Goal: Task Accomplishment & Management: Complete application form

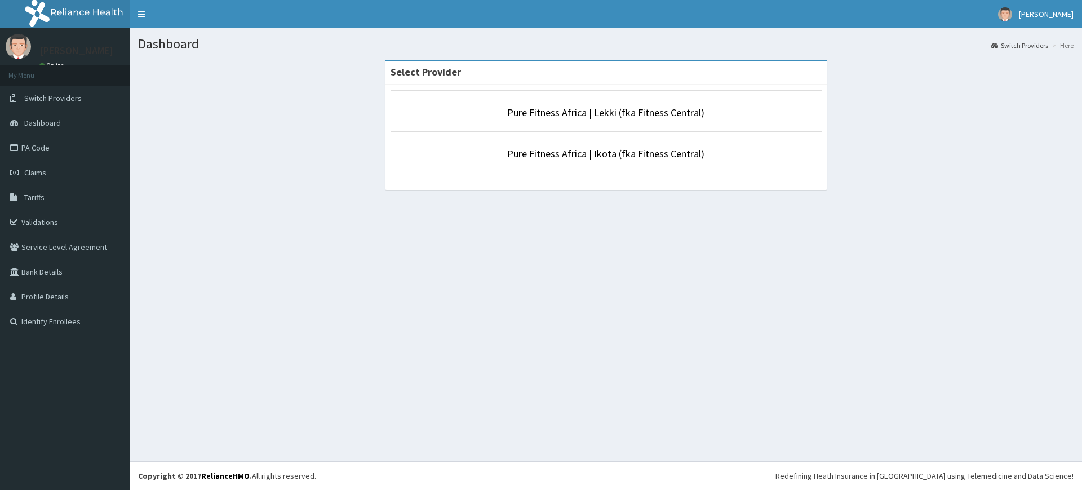
click at [719, 128] on li "Pure Fitness Africa | Lekki (fka Fitness Central)" at bounding box center [605, 111] width 431 height 42
click at [692, 109] on link "Pure Fitness Africa | Lekki (fka Fitness Central)" at bounding box center [605, 112] width 197 height 13
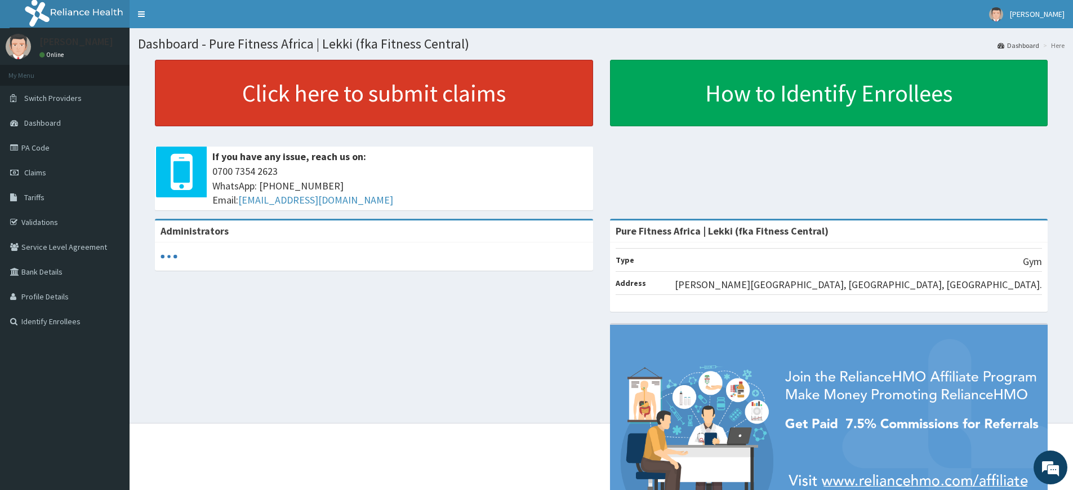
click at [307, 99] on link "Click here to submit claims" at bounding box center [374, 93] width 438 height 66
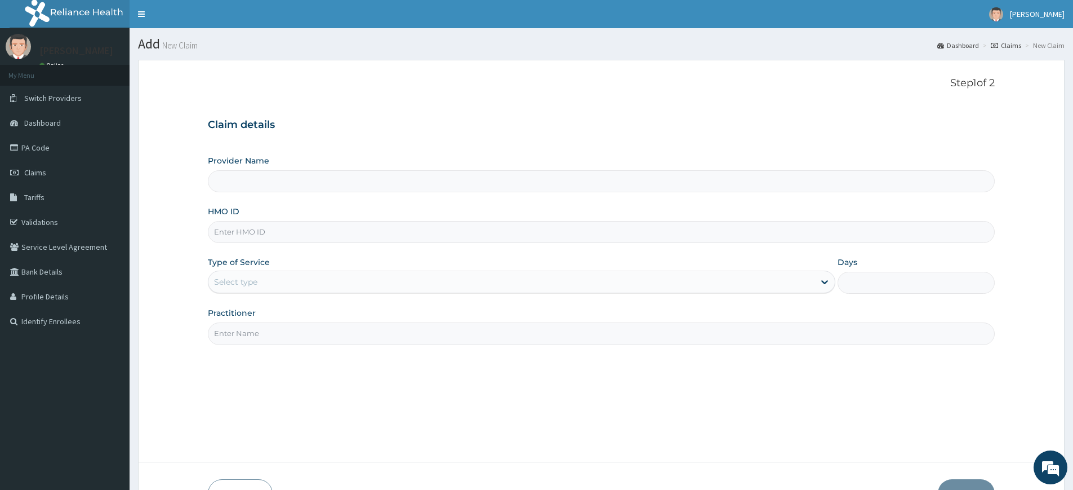
type input "Pure Fitness Africa | Lekki (fka Fitness Central)"
type input "1"
drag, startPoint x: 277, startPoint y: 331, endPoint x: 276, endPoint y: 336, distance: 5.7
click at [277, 331] on input "Practitioner" at bounding box center [601, 333] width 787 height 22
type input "pure fitness africa"
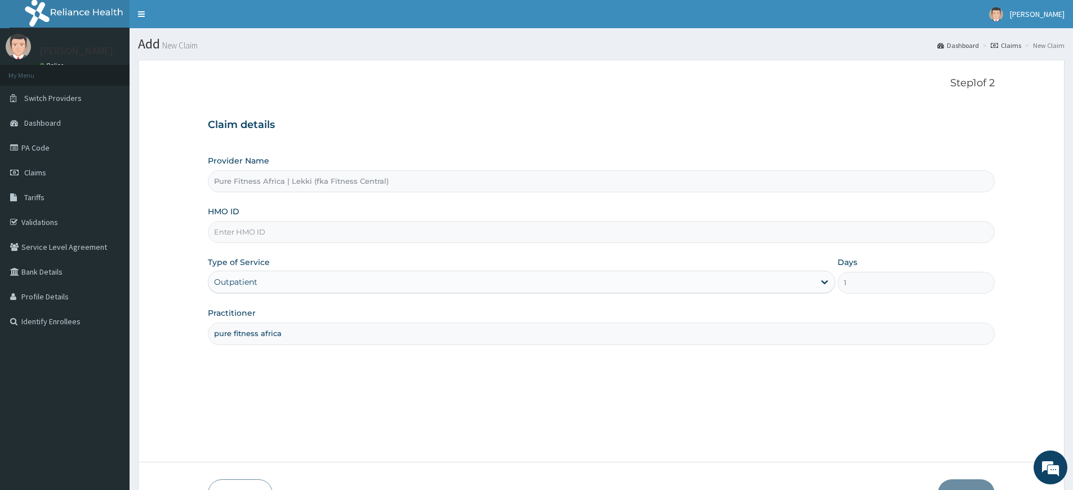
click at [325, 235] on input "HMO ID" at bounding box center [601, 232] width 787 height 22
type input "VIE/10016/A"
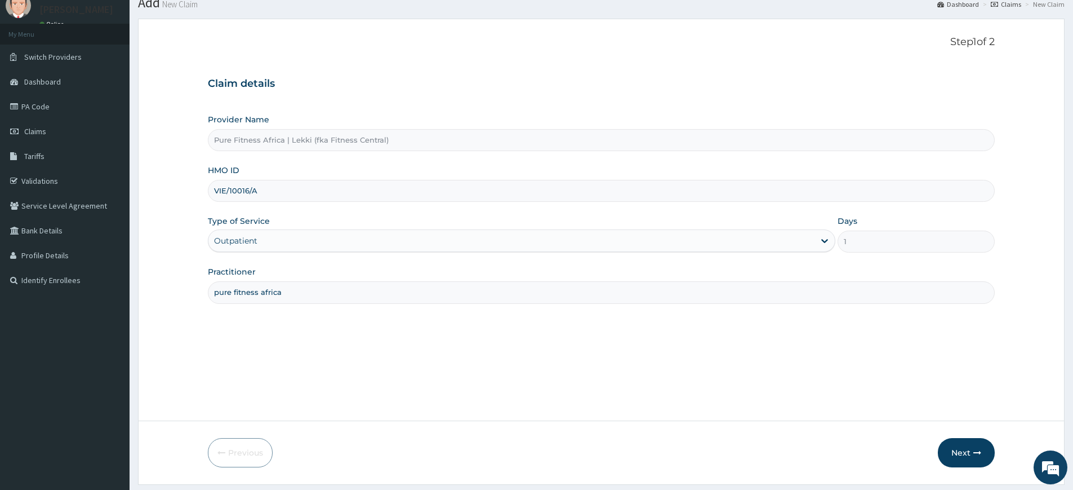
scroll to position [73, 0]
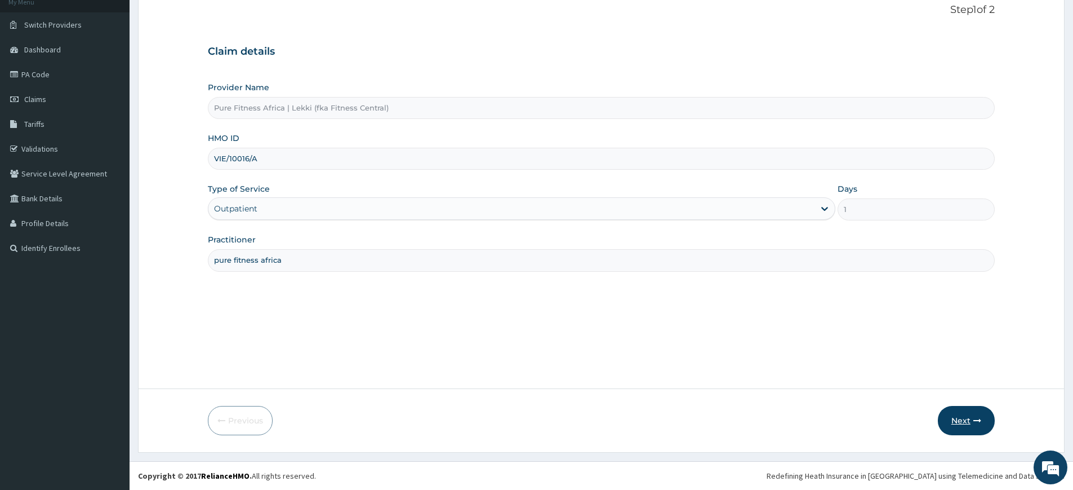
click at [948, 415] on button "Next" at bounding box center [966, 420] width 57 height 29
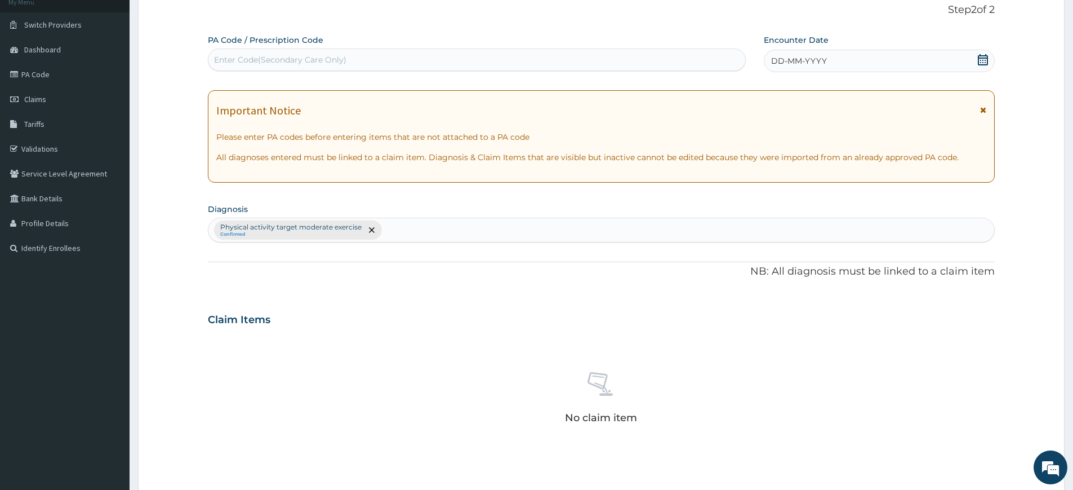
click at [988, 60] on icon at bounding box center [983, 59] width 10 height 11
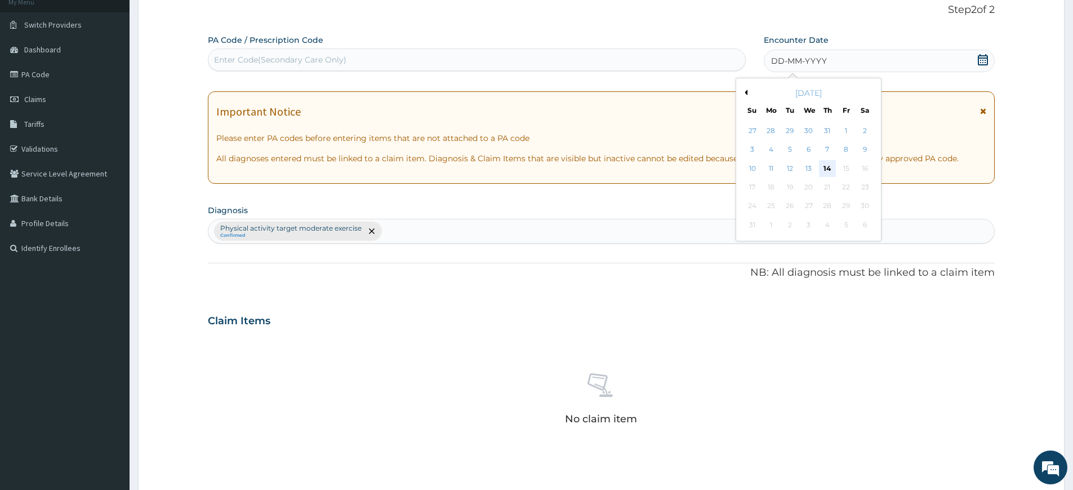
click at [824, 167] on div "14" at bounding box center [827, 168] width 17 height 17
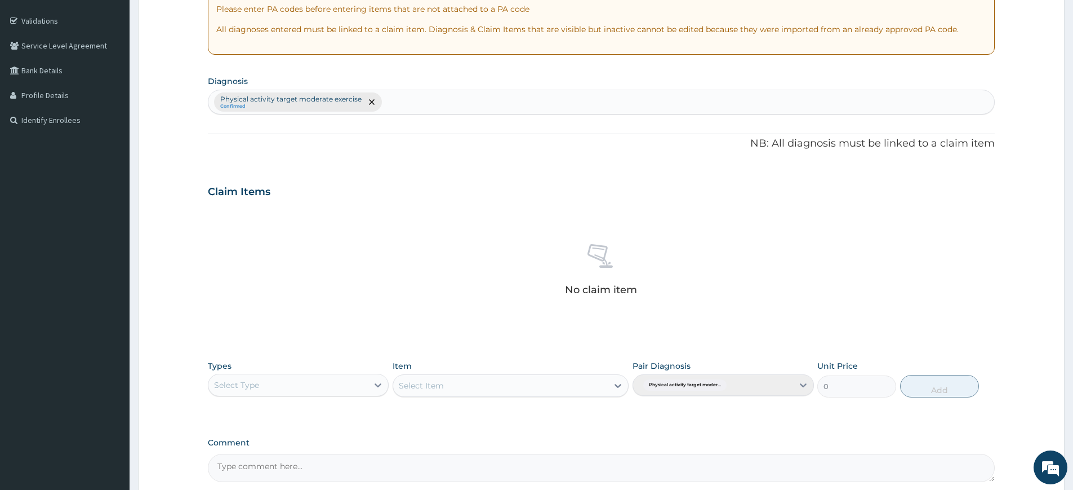
scroll to position [312, 0]
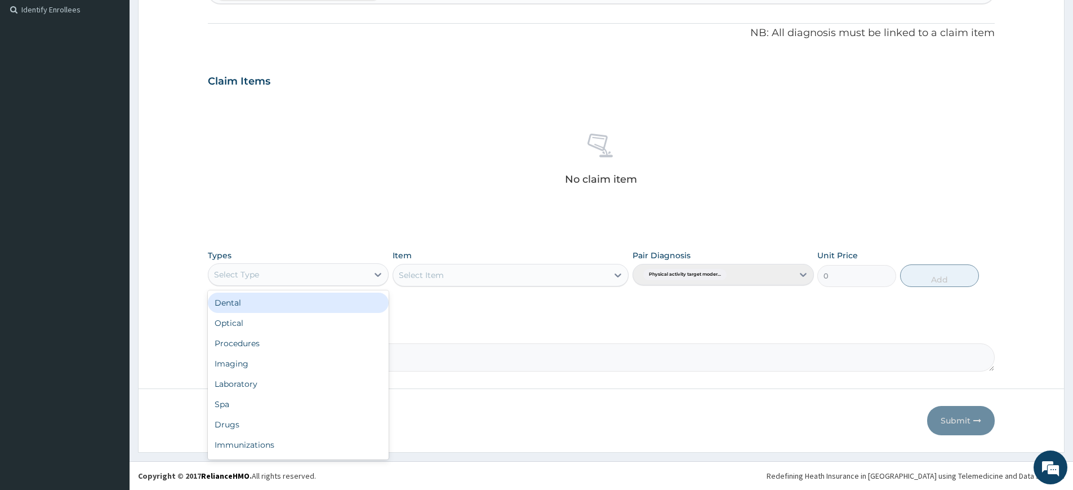
drag, startPoint x: 304, startPoint y: 273, endPoint x: 288, endPoint y: 298, distance: 29.4
click at [304, 273] on div "Select Type" at bounding box center [287, 274] width 159 height 18
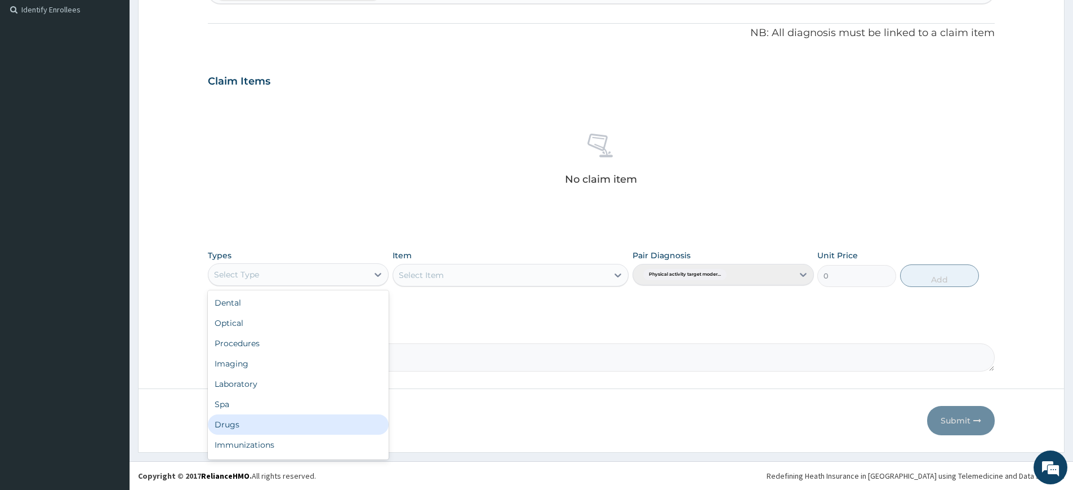
scroll to position [38, 0]
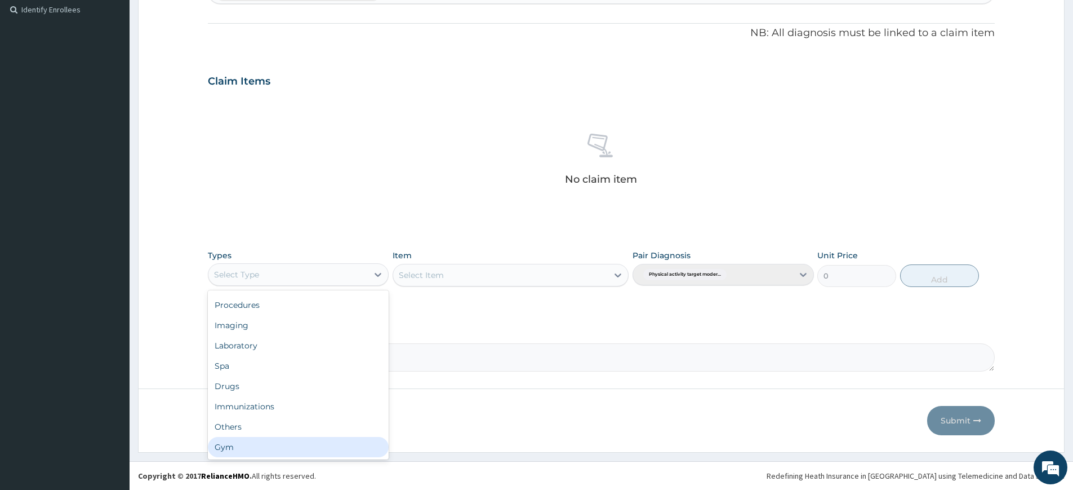
click at [256, 444] on div "Gym" at bounding box center [298, 447] width 181 height 20
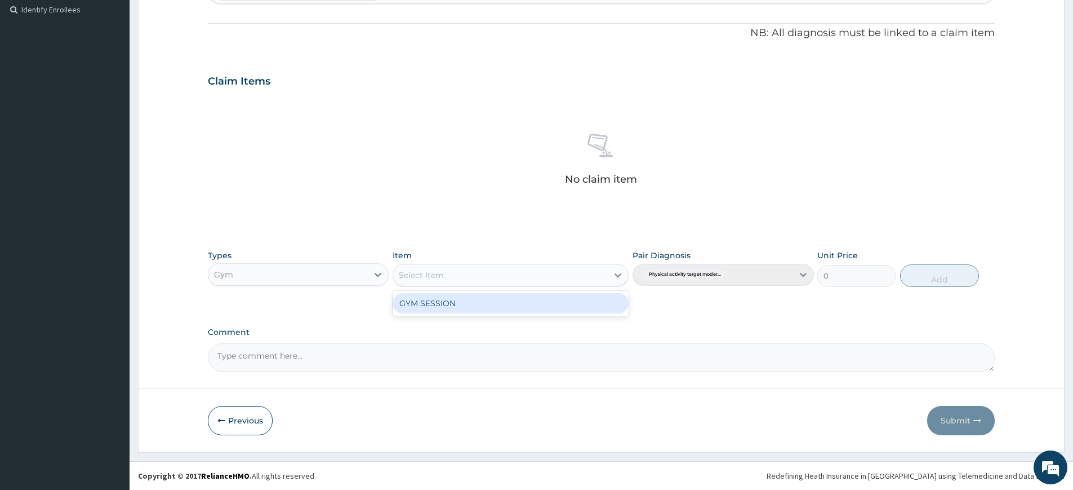
click at [517, 275] on div "Select Item" at bounding box center [500, 275] width 215 height 18
click at [506, 304] on div "GYM SESSION" at bounding box center [511, 303] width 236 height 20
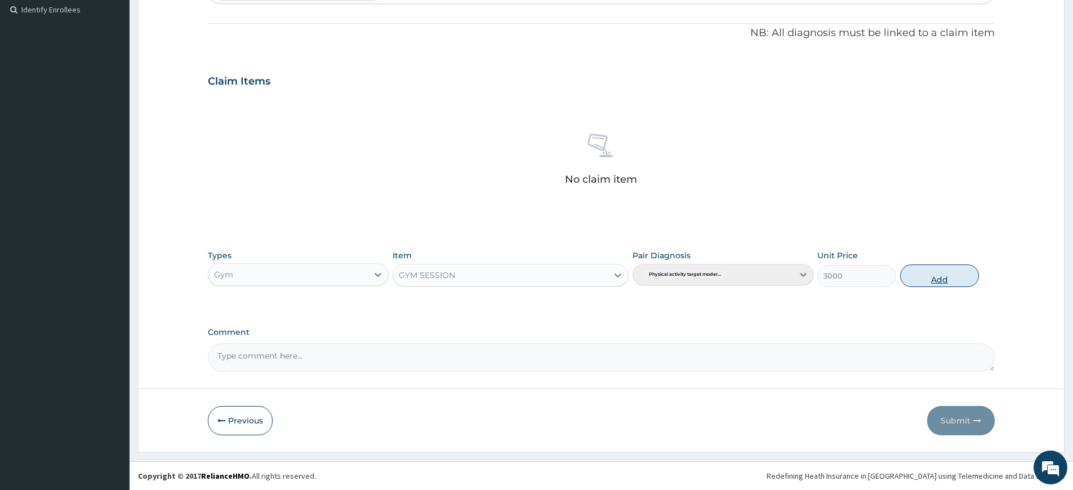
click at [955, 281] on button "Add" at bounding box center [939, 275] width 79 height 23
type input "0"
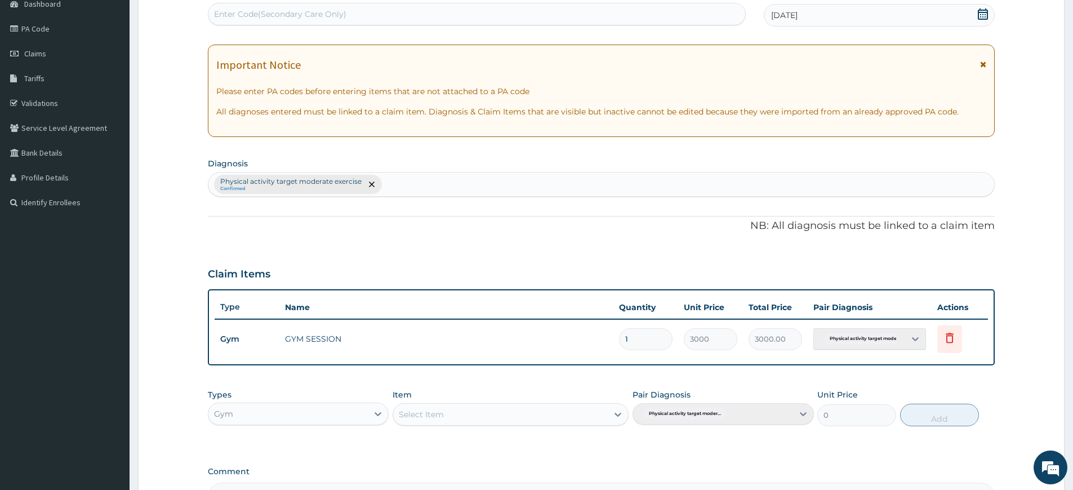
scroll to position [0, 0]
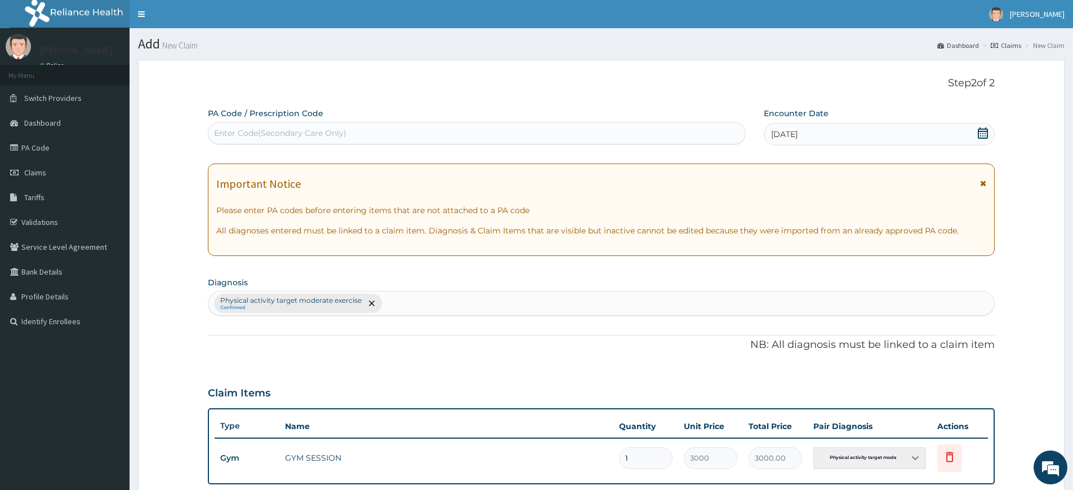
click at [346, 130] on div "Enter Code(Secondary Care Only)" at bounding box center [476, 133] width 537 height 18
type input "PA/65E4D4"
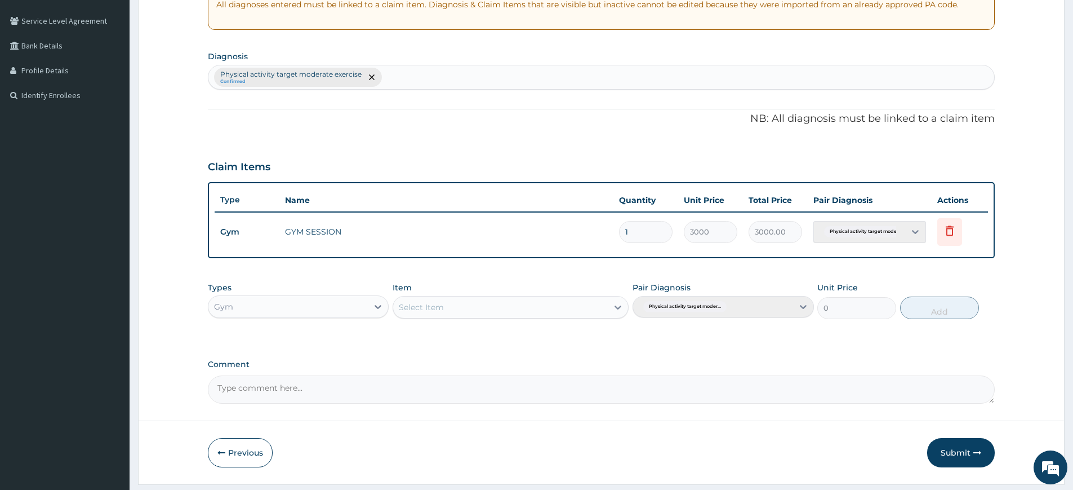
scroll to position [258, 0]
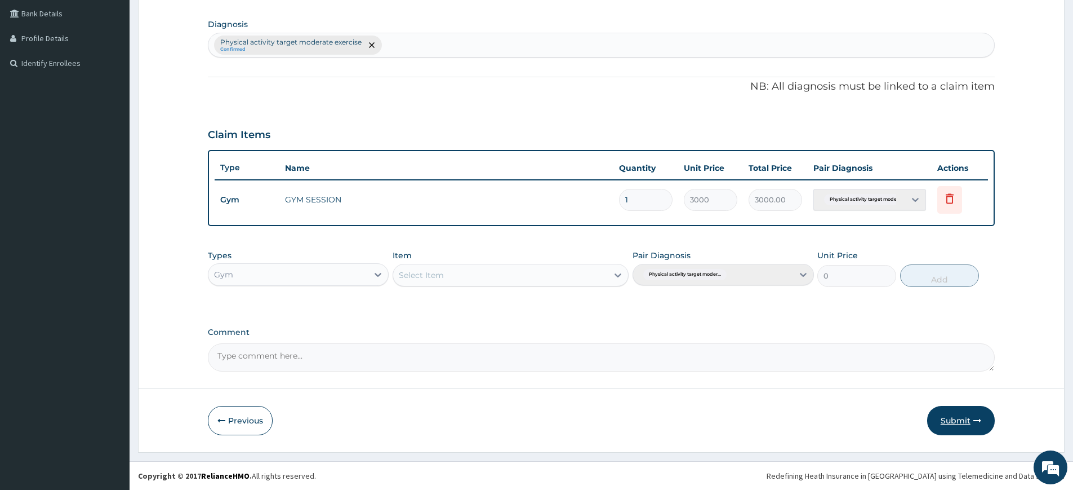
click at [938, 419] on button "Submit" at bounding box center [961, 420] width 68 height 29
